Goal: Task Accomplishment & Management: Manage account settings

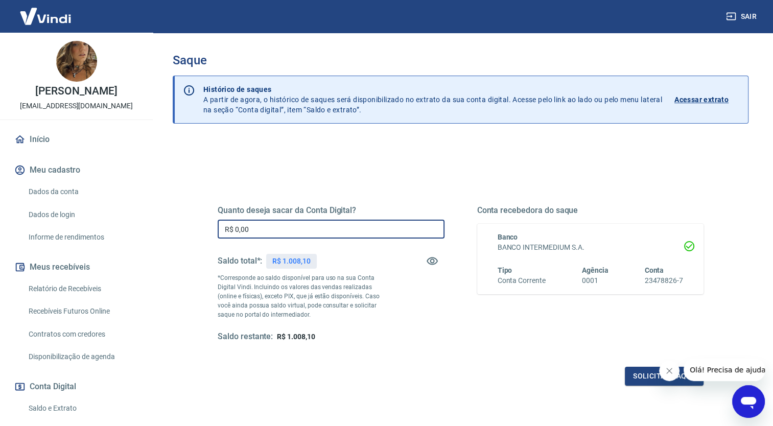
click at [293, 225] on input "R$ 0,00" at bounding box center [331, 229] width 227 height 19
type input "R$ 1.008,10"
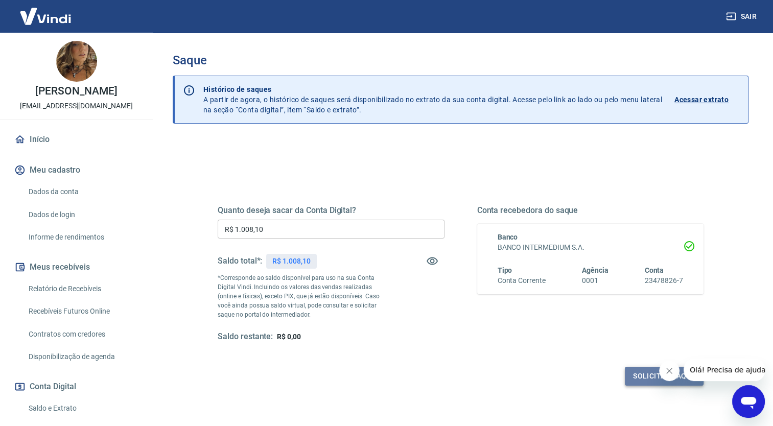
click at [646, 376] on button "Solicitar saque" at bounding box center [664, 376] width 79 height 19
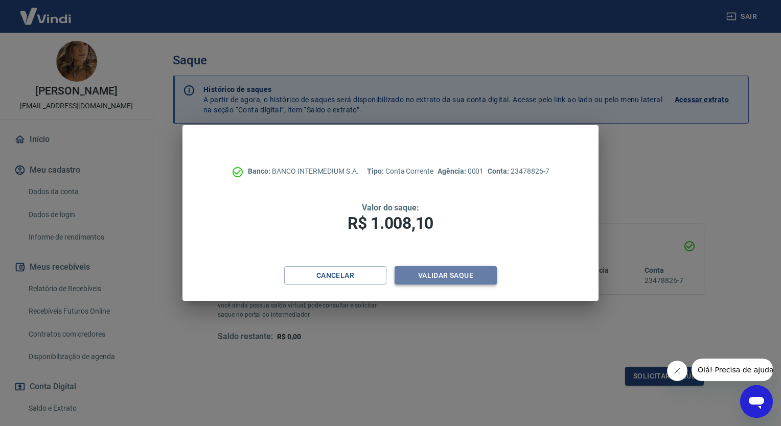
click at [445, 278] on button "Validar saque" at bounding box center [445, 275] width 102 height 19
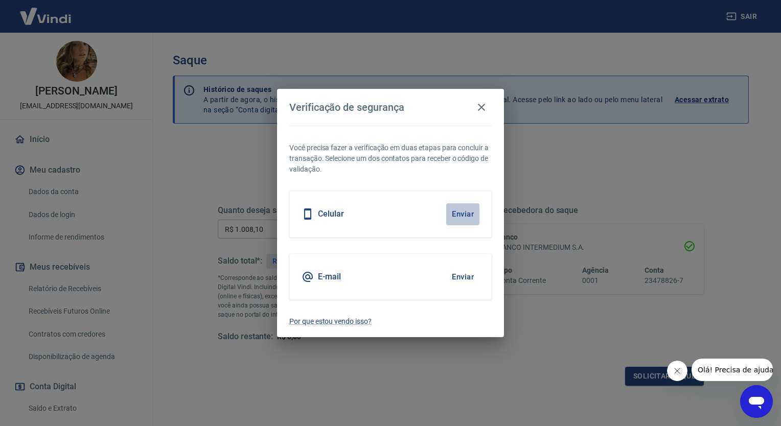
click at [461, 214] on button "Enviar" at bounding box center [462, 213] width 33 height 21
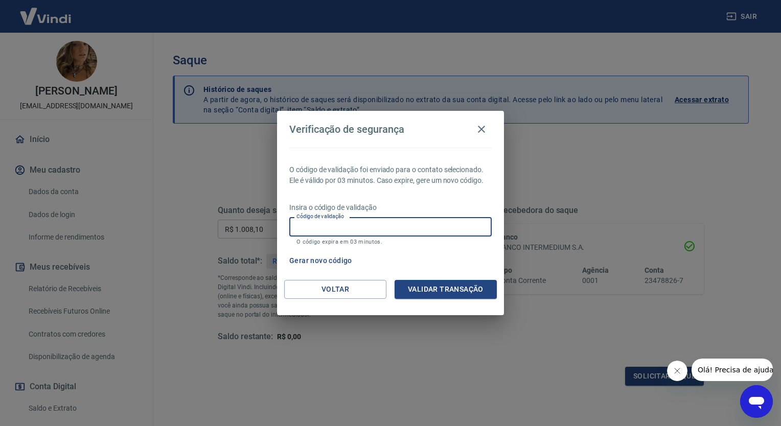
click at [433, 228] on input "Código de validação" at bounding box center [390, 226] width 202 height 19
type input "218178"
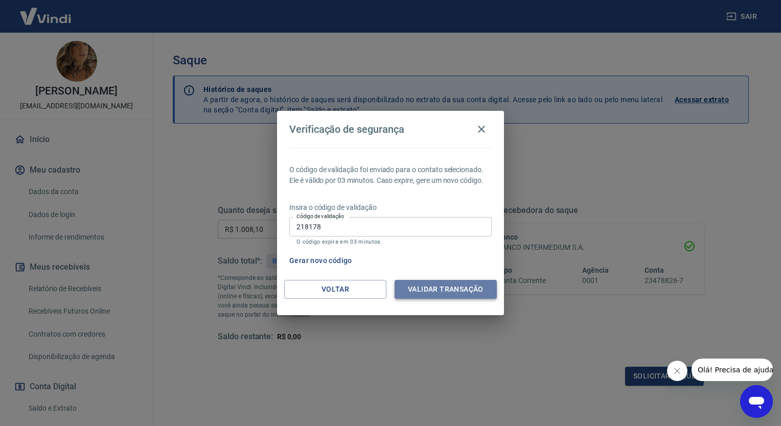
click at [446, 282] on button "Validar transação" at bounding box center [445, 289] width 102 height 19
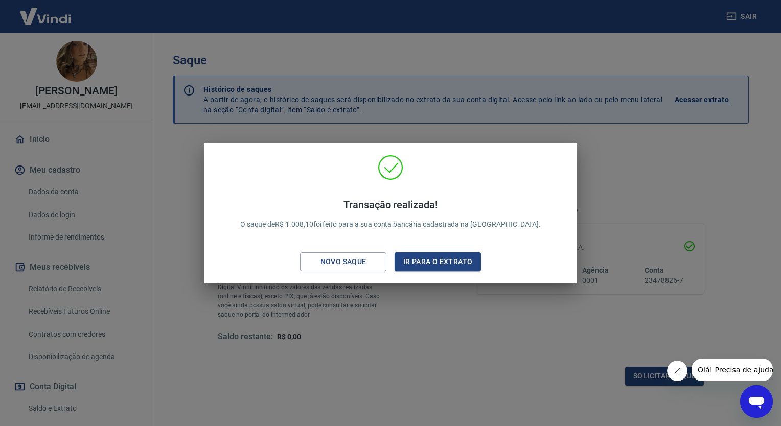
click at [429, 334] on div "Transação realizada! O saque de R$ 1.008,10 foi feito para a sua conta bancária…" at bounding box center [390, 213] width 781 height 426
